Goal: Check status: Check status

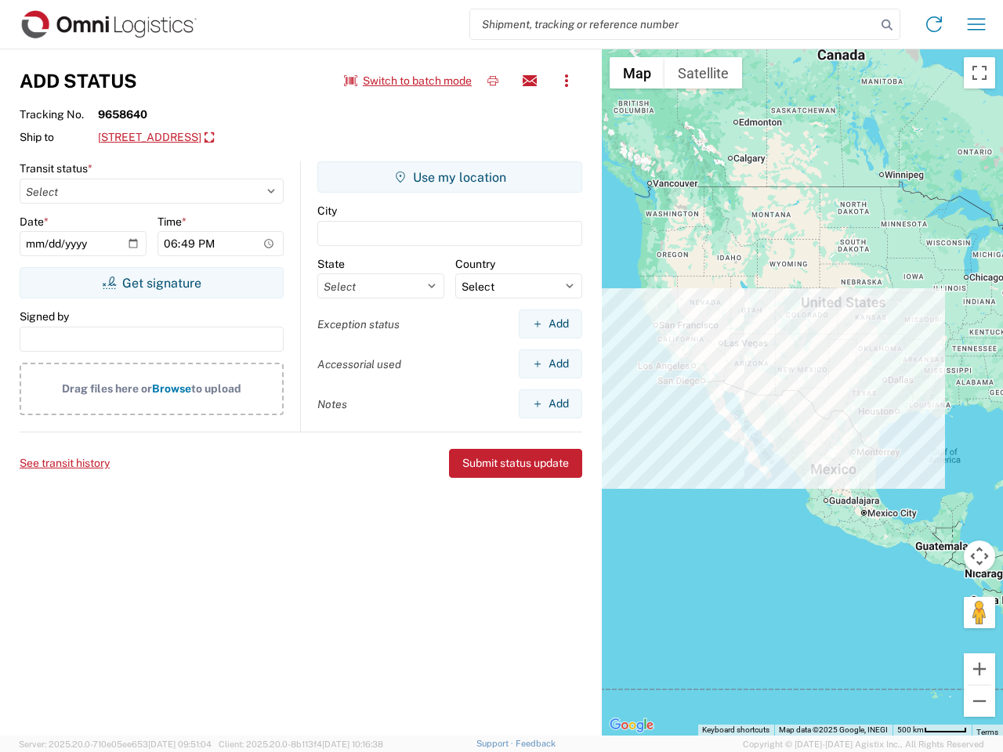
click at [673, 24] on input "search" at bounding box center [673, 24] width 406 height 30
click at [887, 25] on icon at bounding box center [887, 25] width 22 height 22
click at [934, 24] on icon at bounding box center [933, 24] width 25 height 25
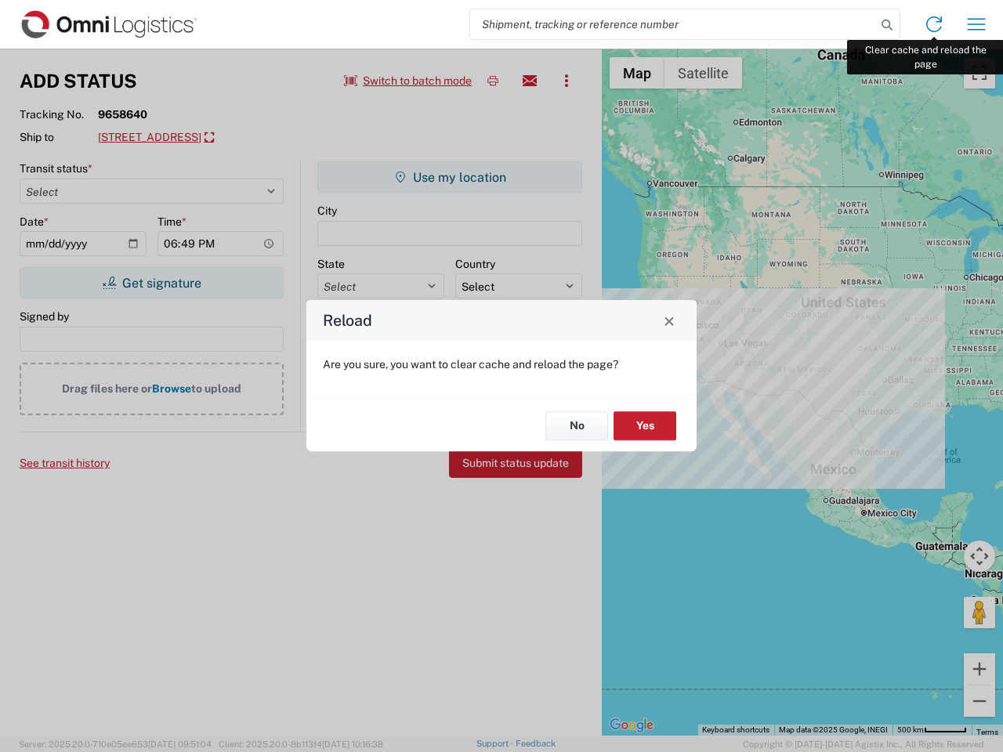
click at [976, 24] on div "Reload Are you sure, you want to clear cache and reload the page? No Yes" at bounding box center [501, 376] width 1003 height 752
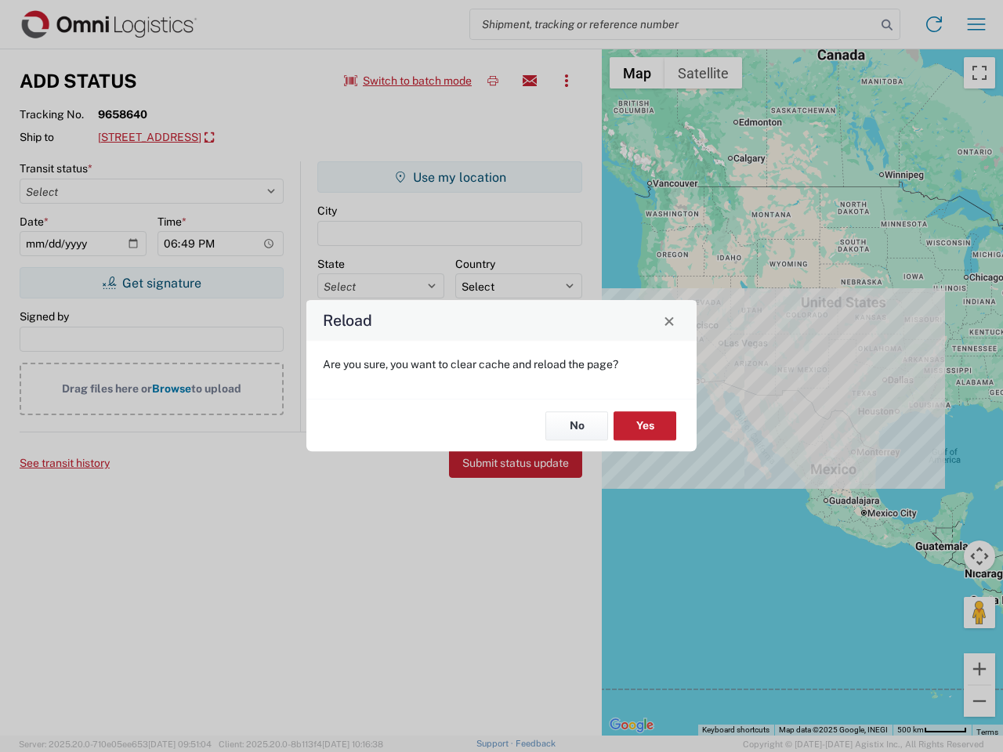
click at [408, 81] on div "Reload Are you sure, you want to clear cache and reload the page? No Yes" at bounding box center [501, 376] width 1003 height 752
click at [493, 81] on div "Reload Are you sure, you want to clear cache and reload the page? No Yes" at bounding box center [501, 376] width 1003 height 752
click at [530, 81] on div "Reload Are you sure, you want to clear cache and reload the page? No Yes" at bounding box center [501, 376] width 1003 height 752
click at [566, 81] on div "Reload Are you sure, you want to clear cache and reload the page? No Yes" at bounding box center [501, 376] width 1003 height 752
click at [223, 138] on div "Reload Are you sure, you want to clear cache and reload the page? No Yes" at bounding box center [501, 376] width 1003 height 752
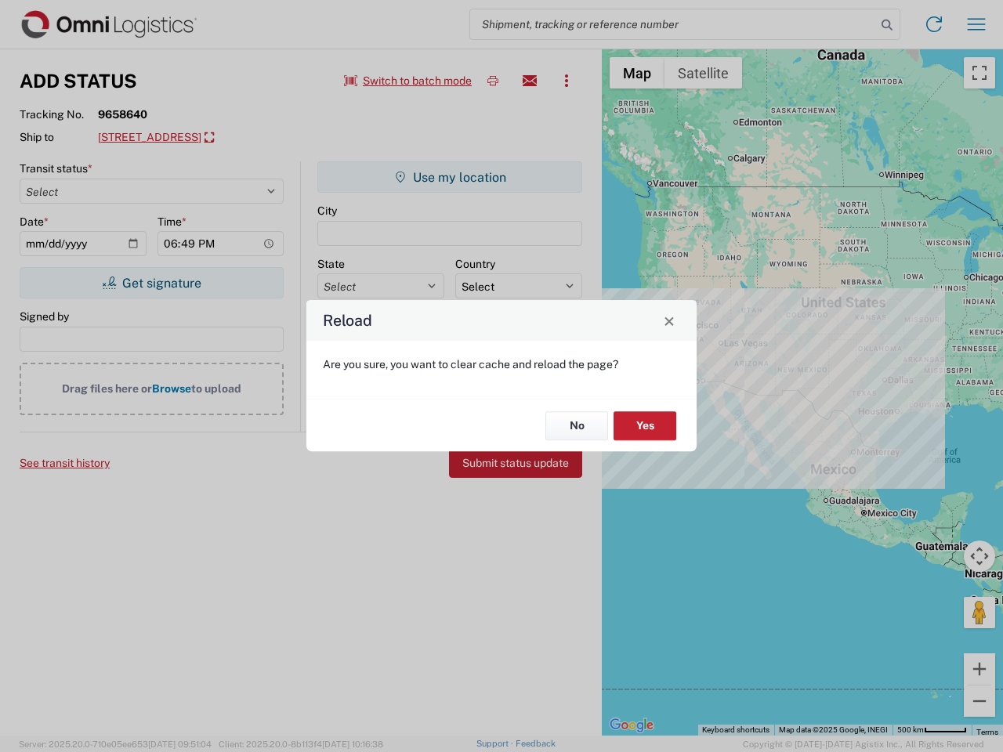
click at [151, 283] on div "Reload Are you sure, you want to clear cache and reload the page? No Yes" at bounding box center [501, 376] width 1003 height 752
